Goal: Find specific page/section

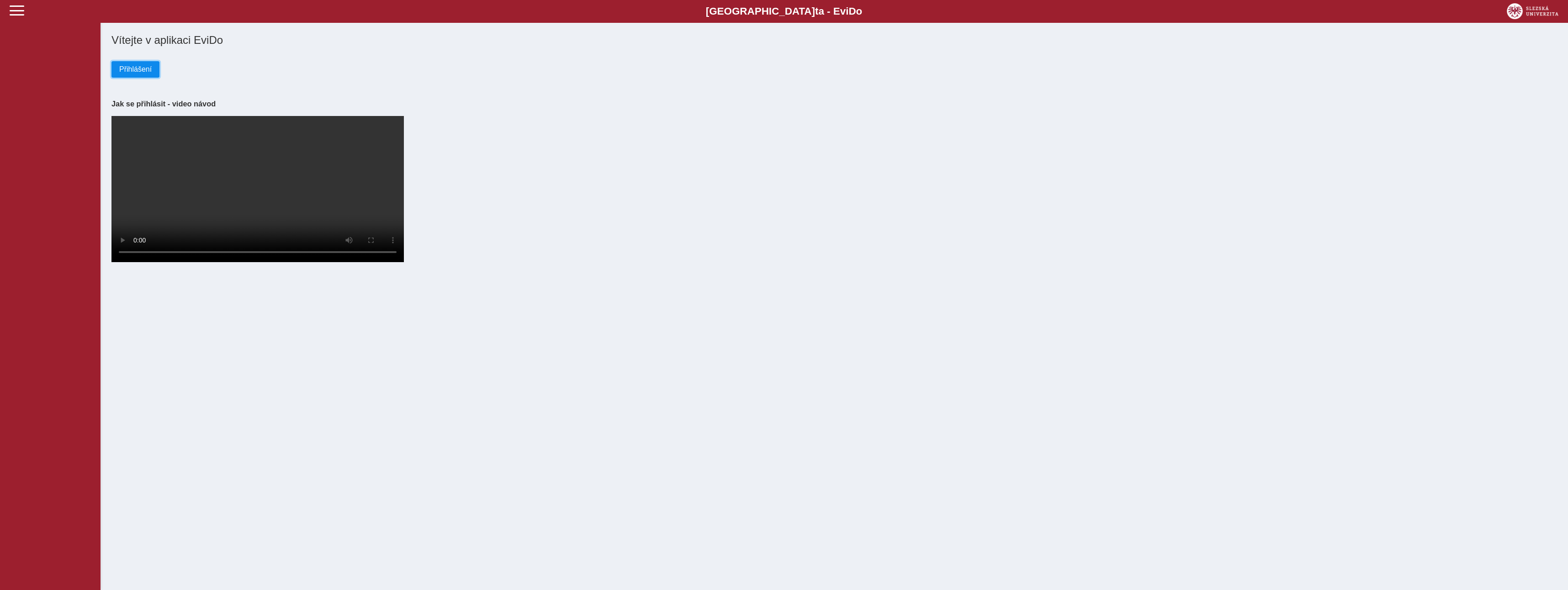
drag, startPoint x: 130, startPoint y: 68, endPoint x: 132, endPoint y: 63, distance: 5.4
click at [130, 68] on span "Přihlášení" at bounding box center [135, 69] width 32 height 8
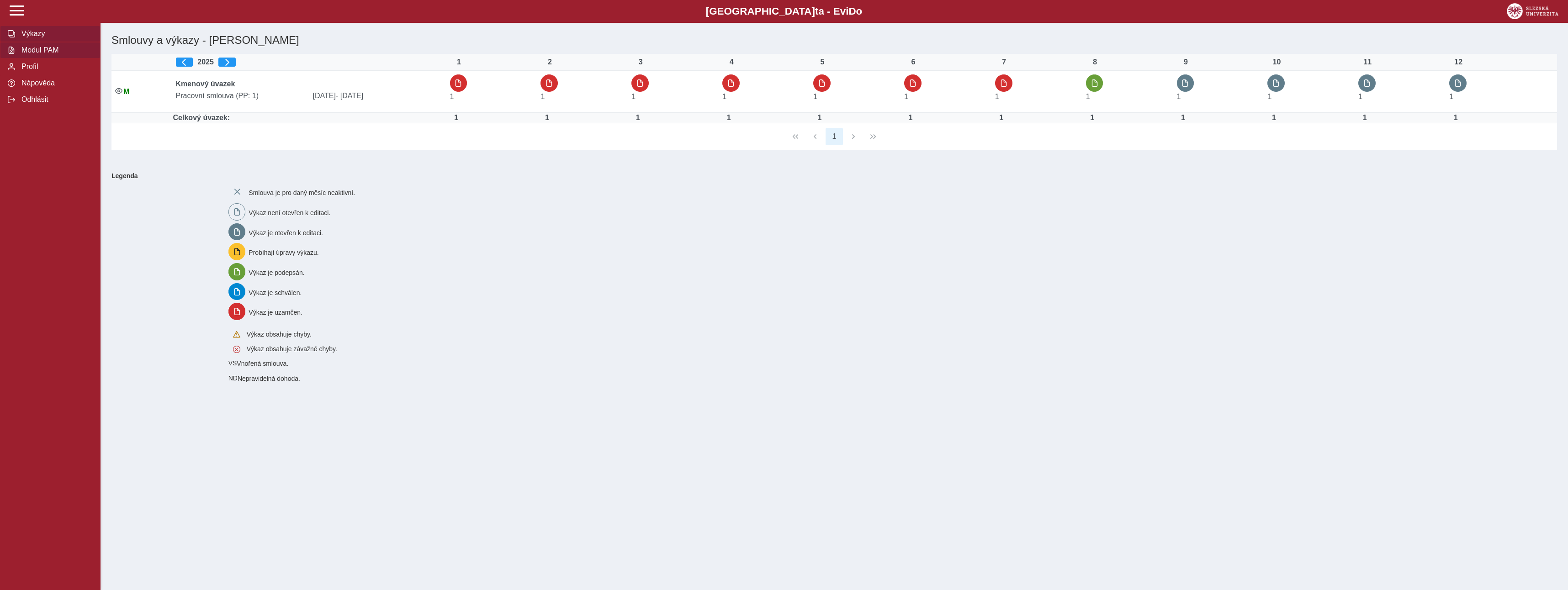
click at [32, 51] on span "Modul PAM" at bounding box center [56, 50] width 74 height 8
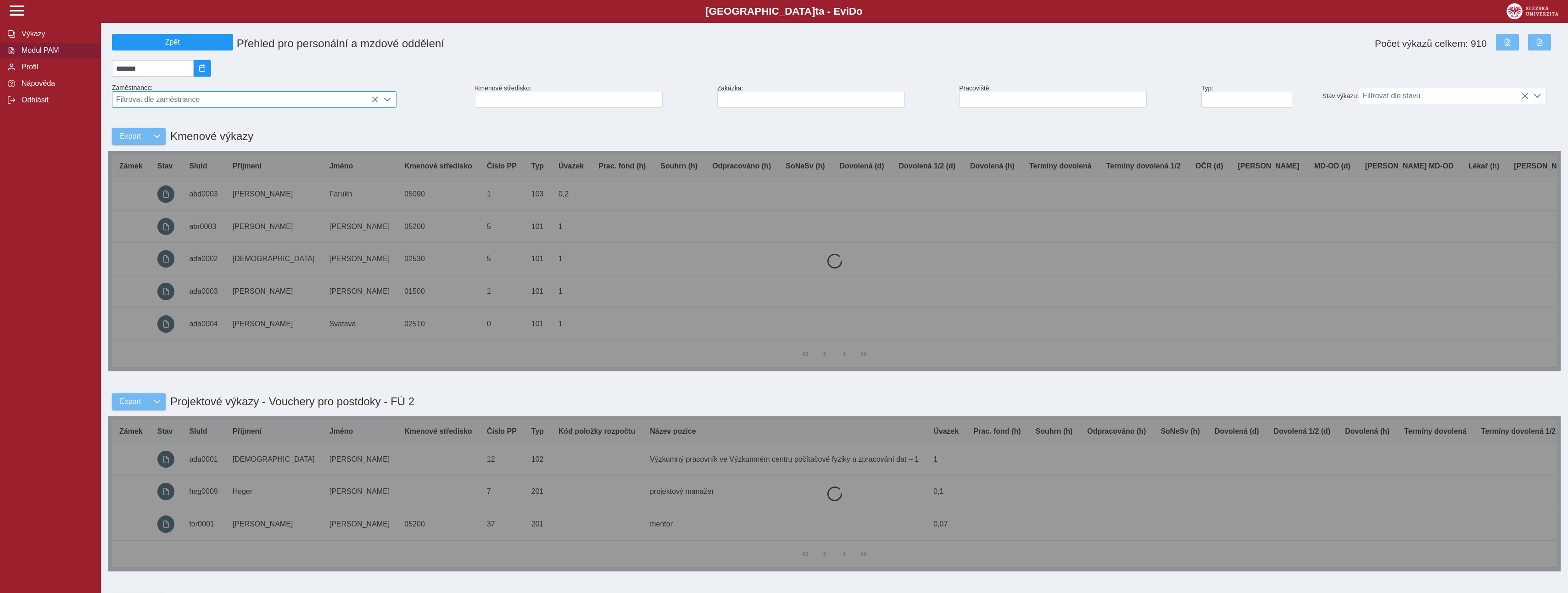
click at [164, 102] on span "Filtrovat dle zaměstnance" at bounding box center [245, 100] width 266 height 15
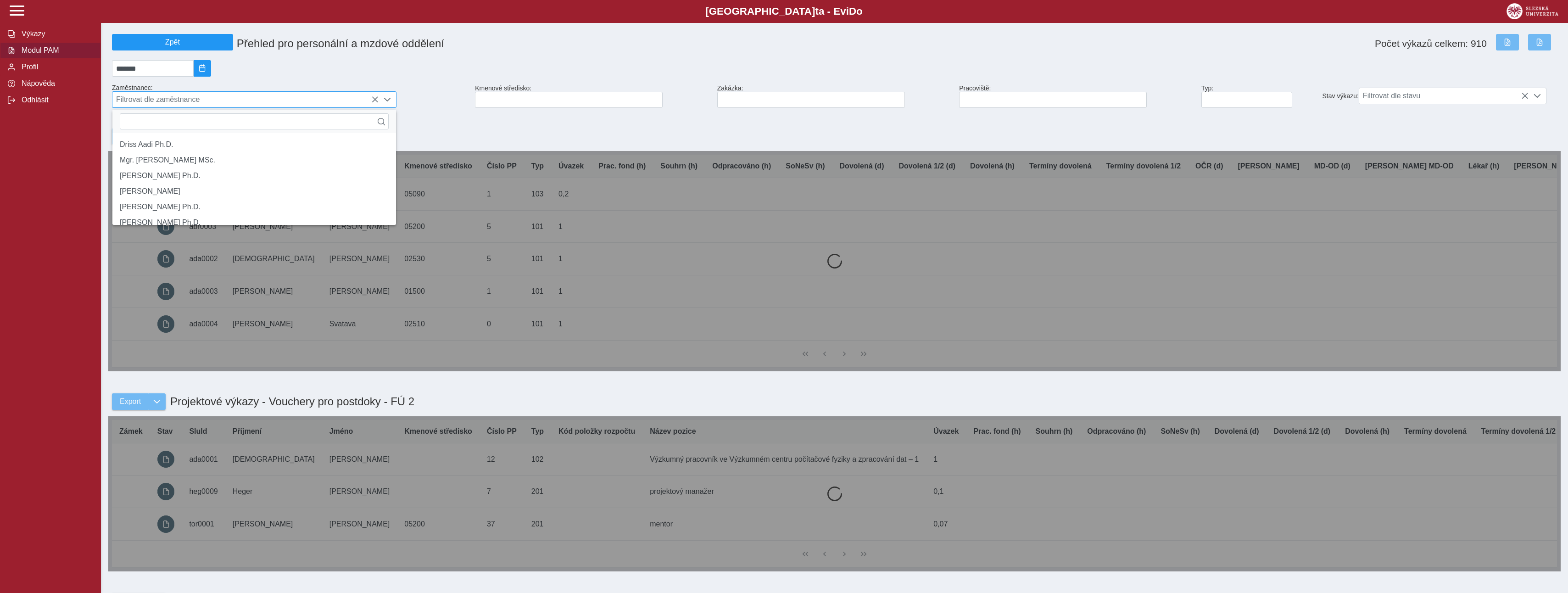
scroll to position [6, 41]
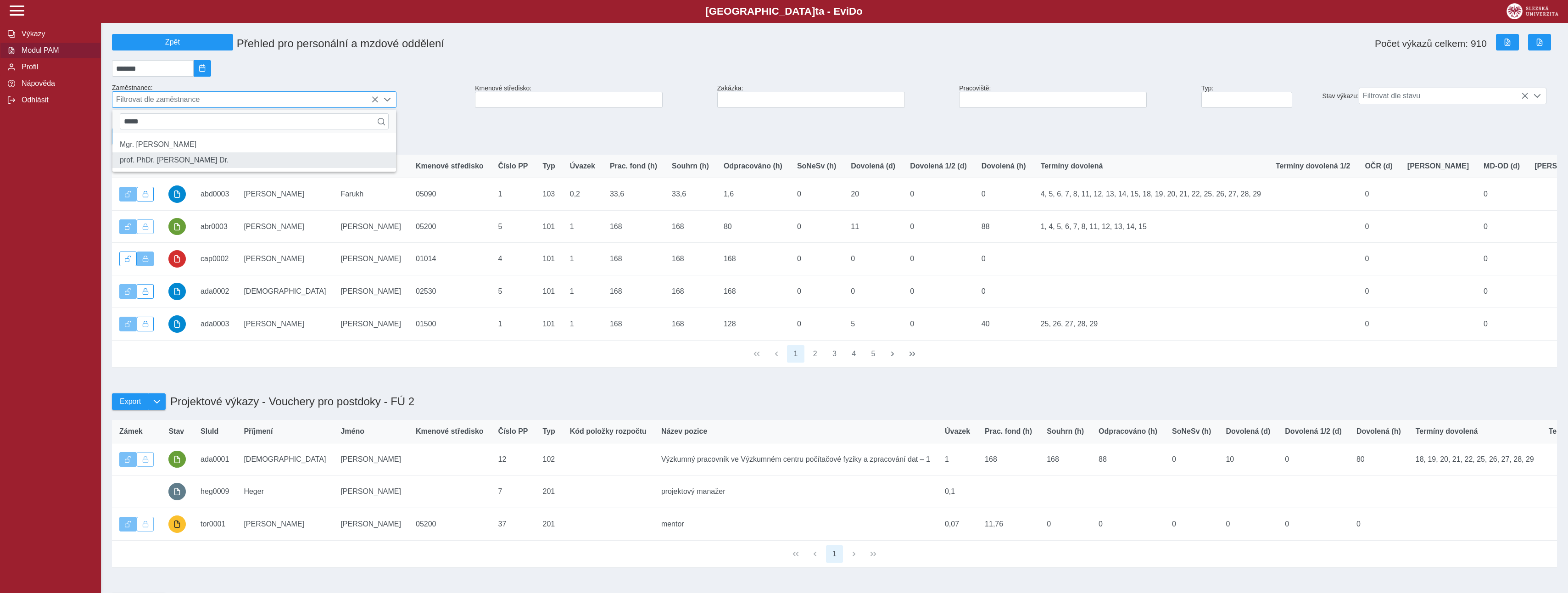
type input "*****"
click at [193, 168] on li "prof. PhDr. [PERSON_NAME] Dr." at bounding box center [255, 160] width 284 height 15
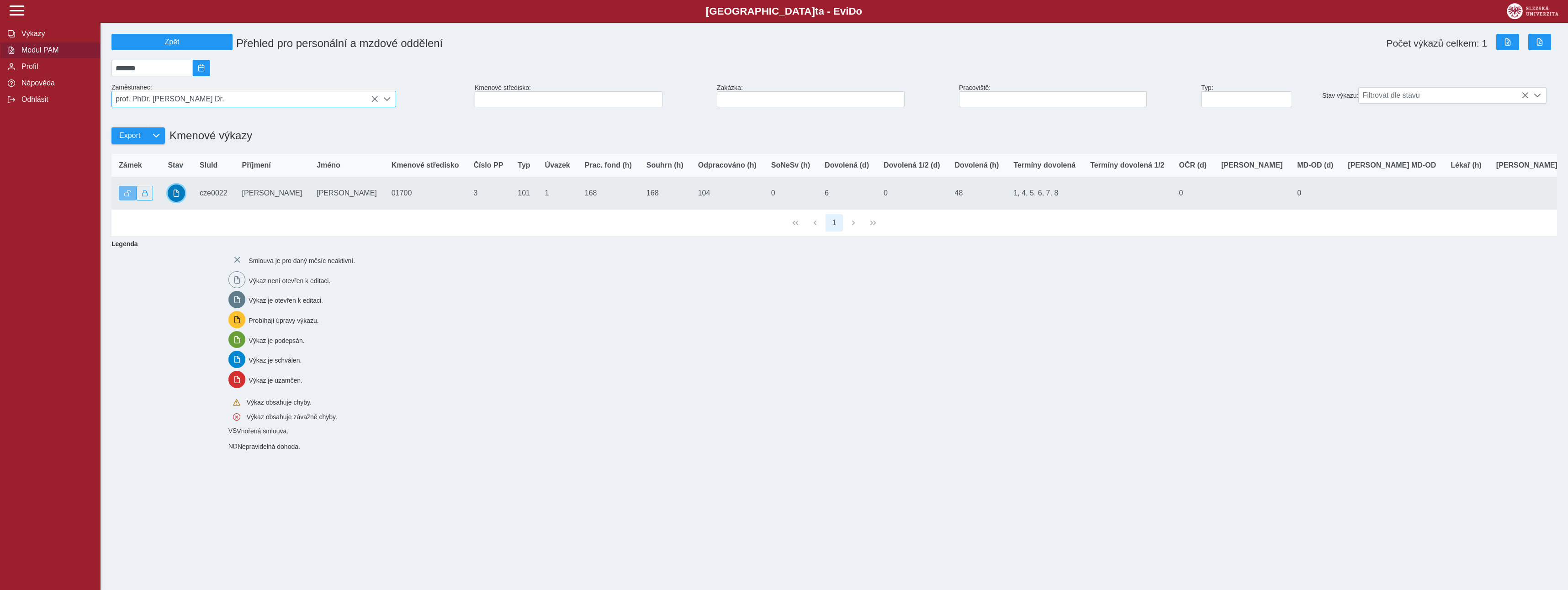
click at [182, 200] on button "button" at bounding box center [176, 193] width 18 height 18
